Goal: Task Accomplishment & Management: Use online tool/utility

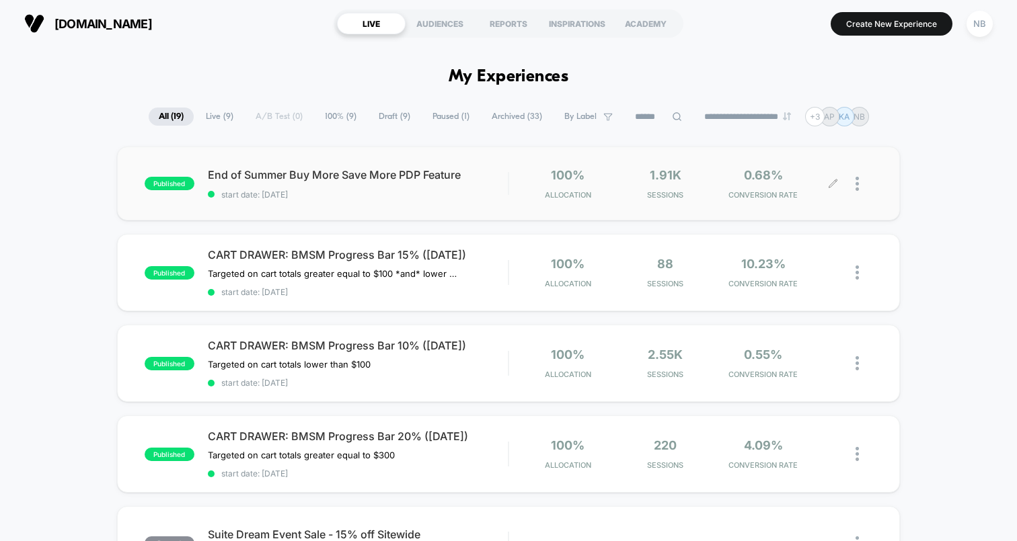
click at [763, 178] on span "0.68%" at bounding box center [763, 175] width 39 height 14
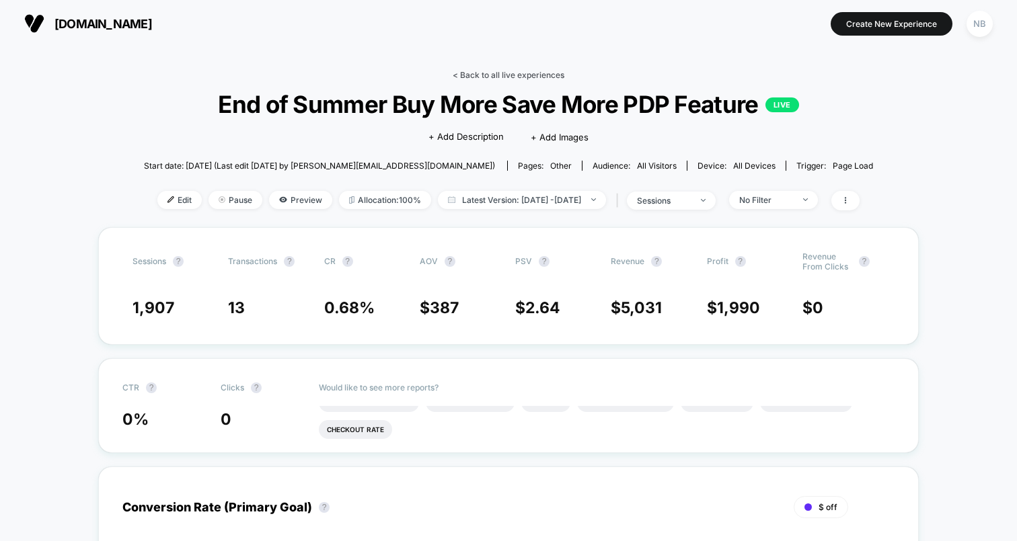
click at [480, 73] on link "< Back to all live experiences" at bounding box center [509, 75] width 112 height 10
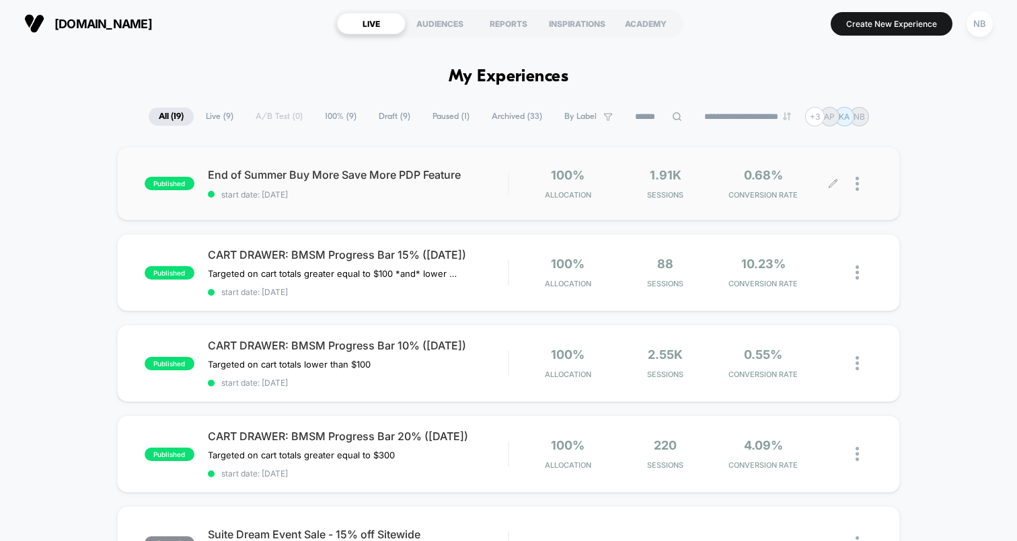
click at [835, 186] on icon at bounding box center [833, 184] width 10 height 10
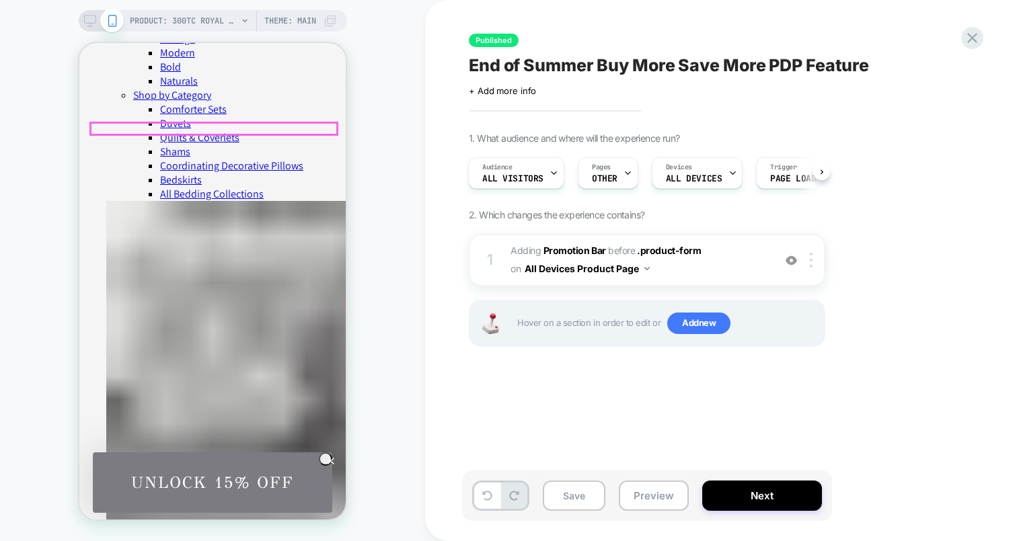
scroll to position [361, 0]
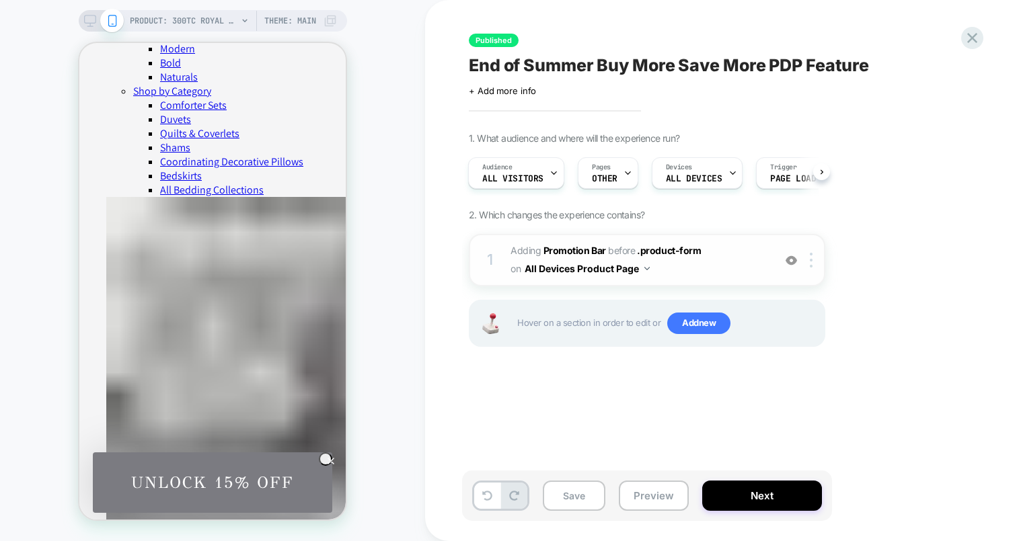
click at [691, 260] on span "#_loomi_addon_1755784692799 Adding Promotion Bar BEFORE .product-form .product-…" at bounding box center [639, 260] width 256 height 36
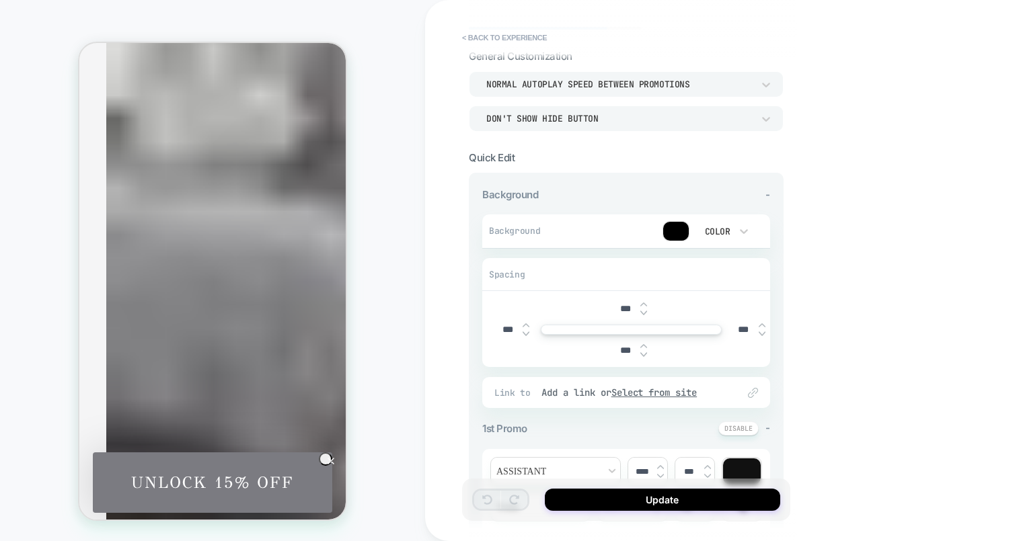
scroll to position [71, 0]
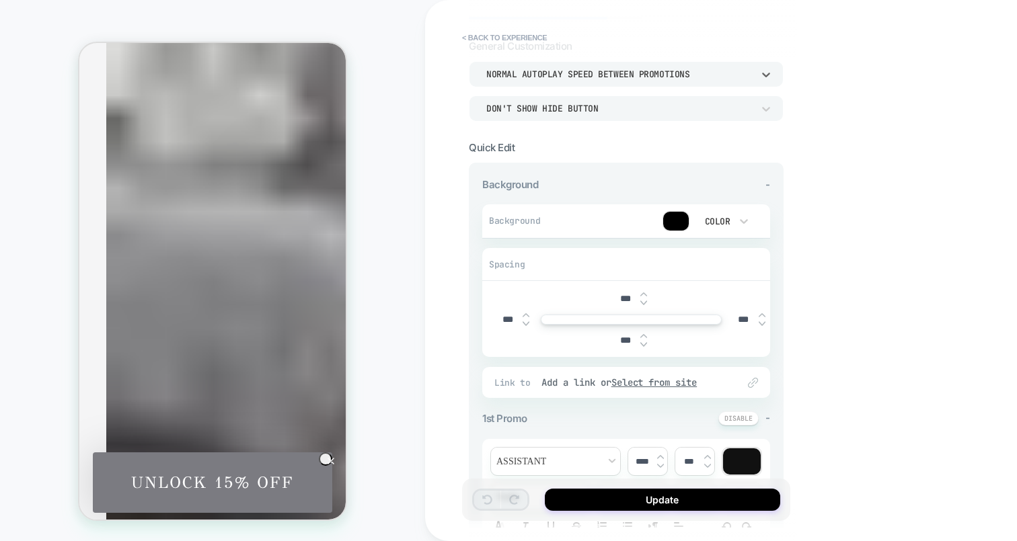
click at [654, 75] on div "Normal autoplay speed between promotions" at bounding box center [619, 74] width 266 height 11
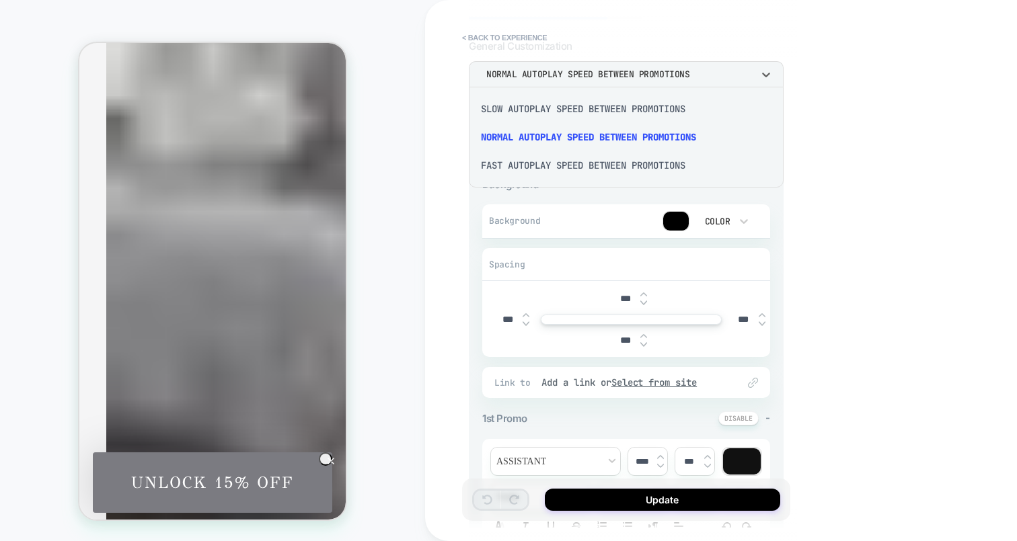
click at [630, 162] on div "Fast autoplay speed between promotions" at bounding box center [626, 165] width 304 height 28
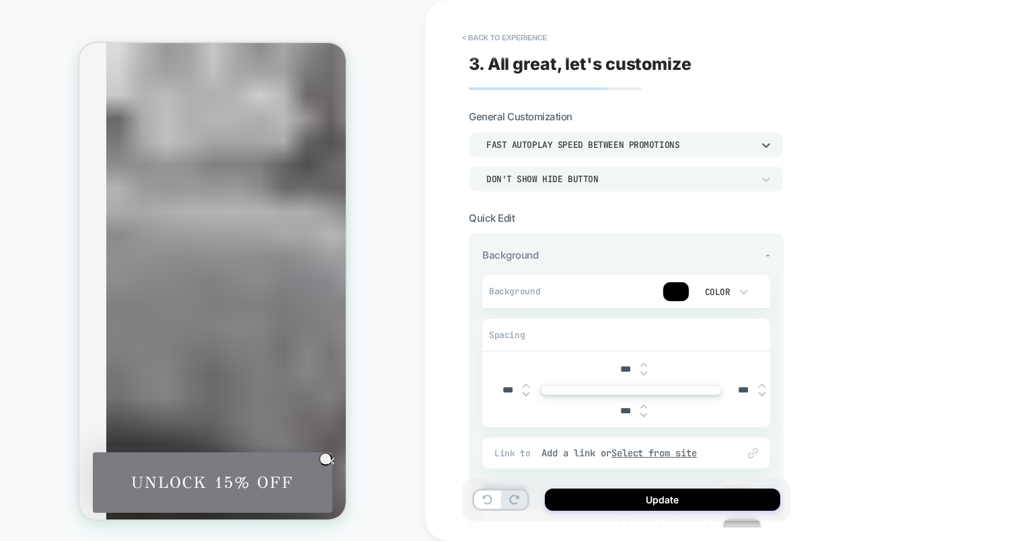
scroll to position [0, 0]
click at [612, 143] on div "Fast autoplay speed between promotions" at bounding box center [619, 144] width 266 height 11
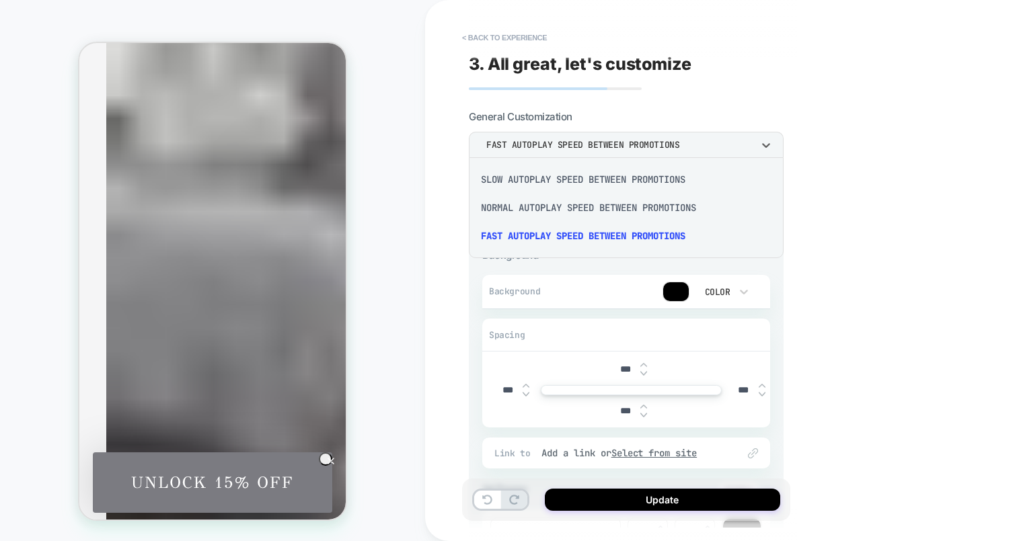
click at [605, 210] on div "Normal autoplay speed between promotions" at bounding box center [626, 208] width 304 height 28
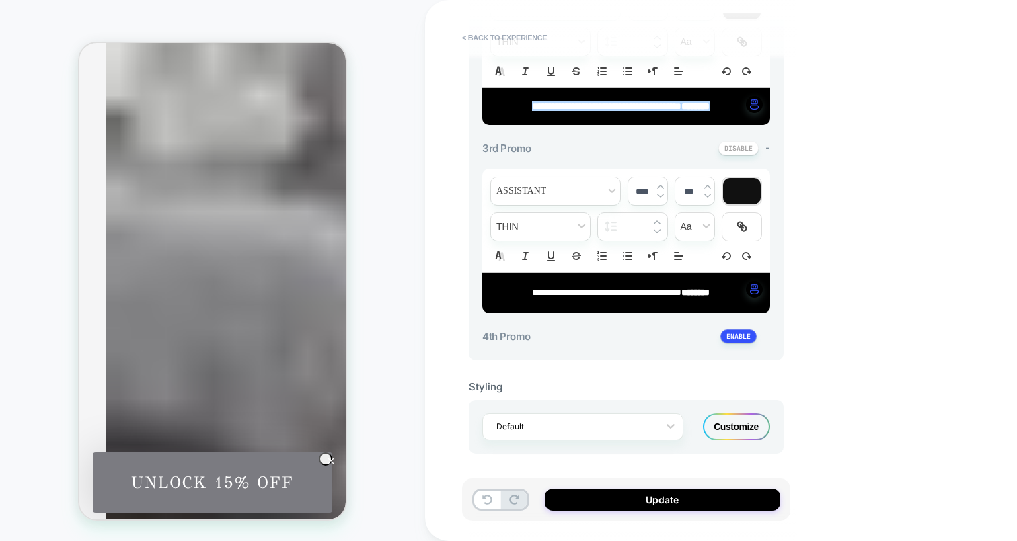
scroll to position [714, 0]
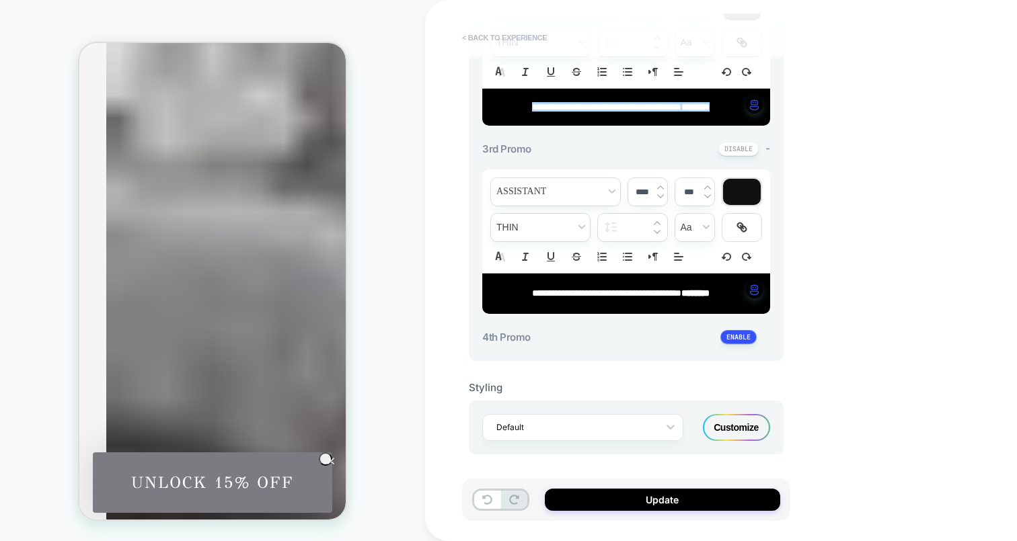
click at [496, 30] on button "< Back to experience" at bounding box center [504, 38] width 98 height 22
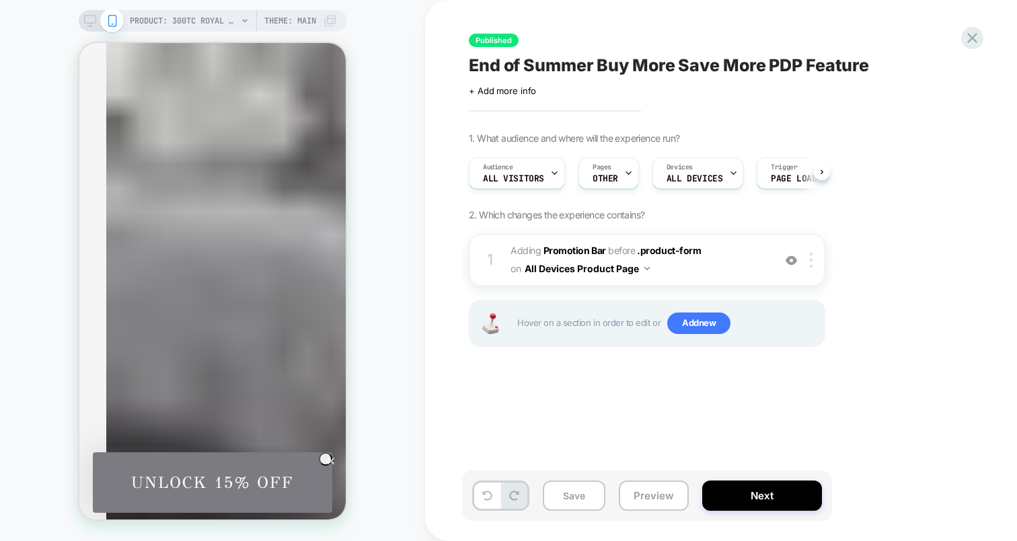
scroll to position [0, 1]
click at [974, 41] on icon at bounding box center [972, 38] width 18 height 18
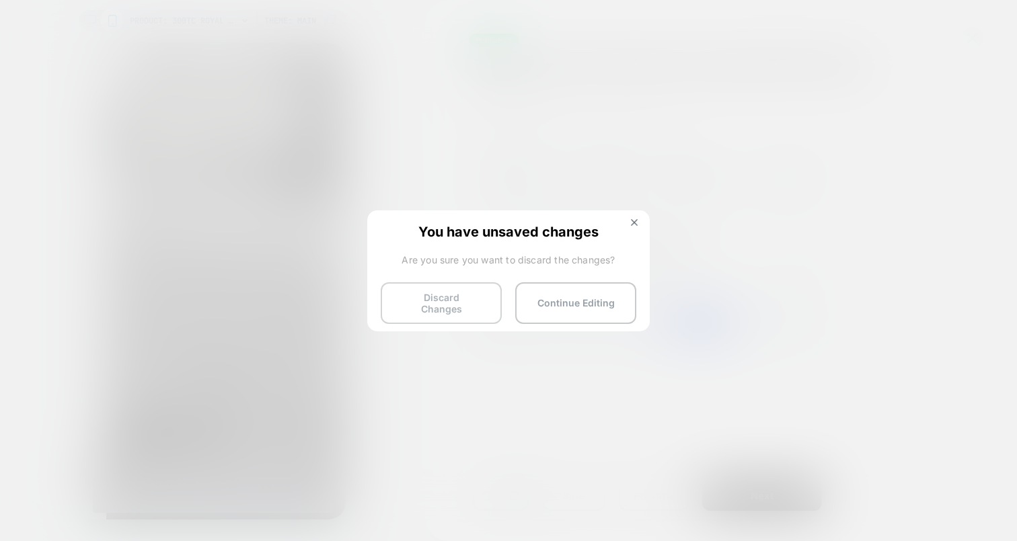
click at [463, 311] on button "Discard Changes" at bounding box center [441, 303] width 121 height 42
